Goal: Task Accomplishment & Management: Use online tool/utility

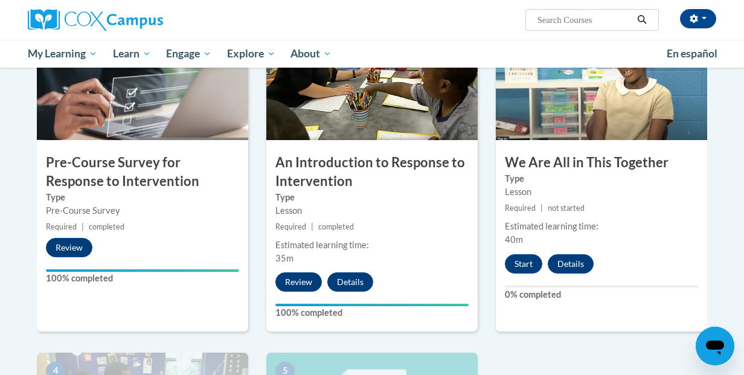
scroll to position [291, 0]
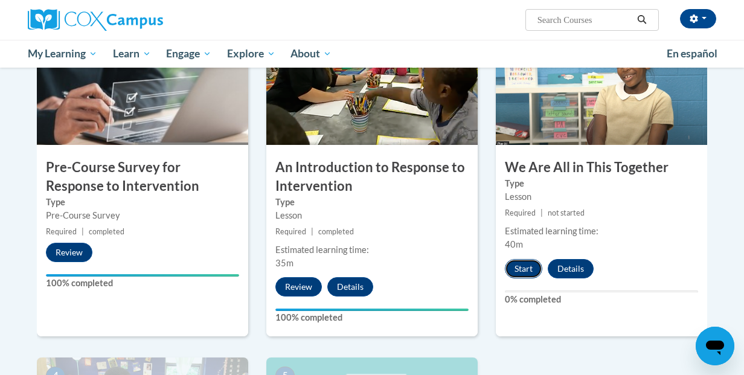
click at [529, 268] on button "Start" at bounding box center [523, 268] width 37 height 19
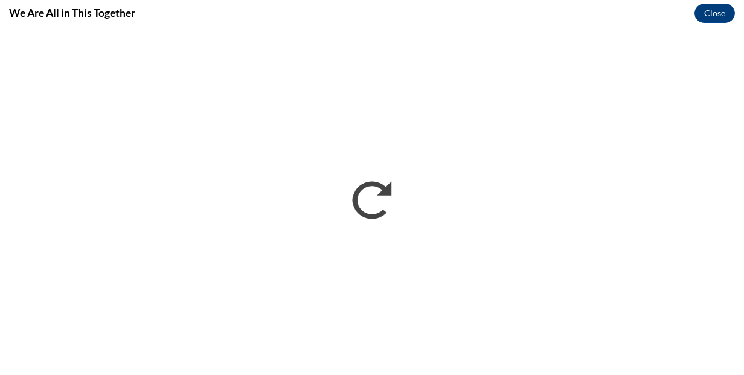
scroll to position [0, 0]
